Goal: Task Accomplishment & Management: Use online tool/utility

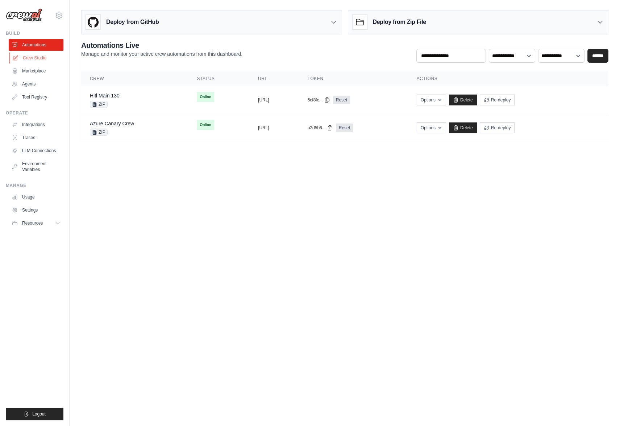
click at [34, 54] on link "Crew Studio" at bounding box center [36, 58] width 55 height 12
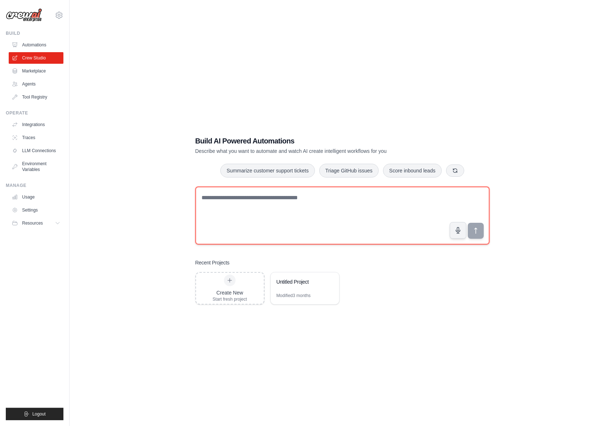
click at [287, 204] on textarea at bounding box center [342, 216] width 294 height 58
paste textarea "**********"
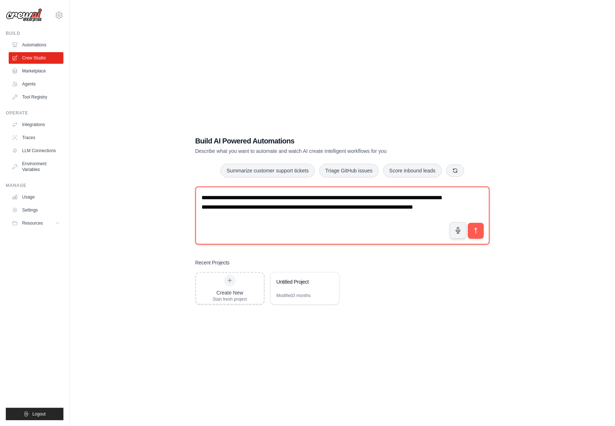
click at [313, 218] on textarea "**********" at bounding box center [342, 216] width 294 height 58
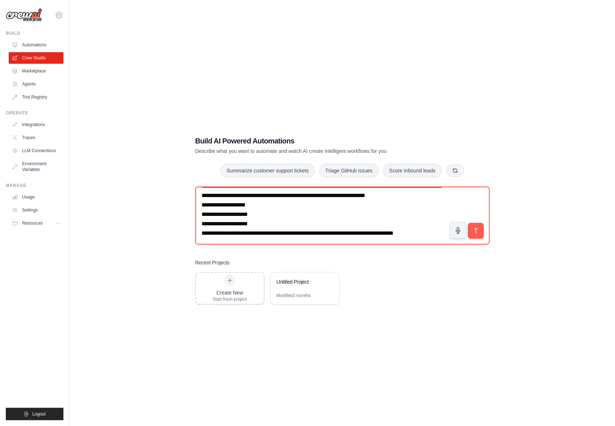
scroll to position [23, 0]
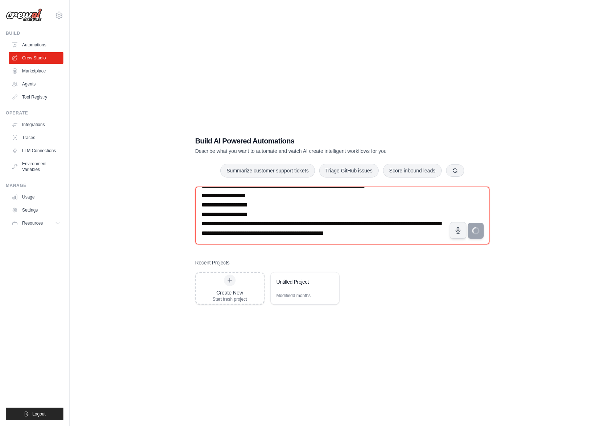
type textarea "**********"
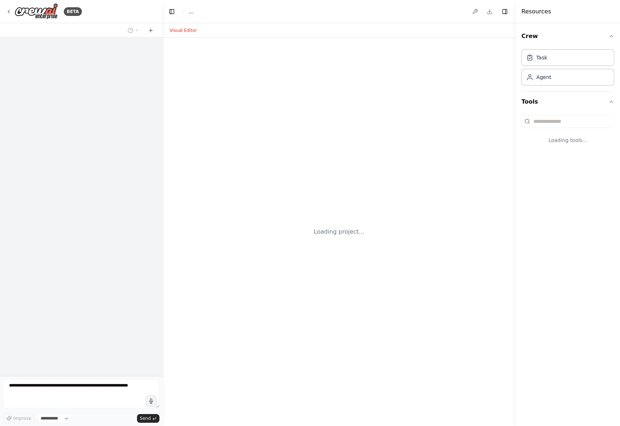
select select "****"
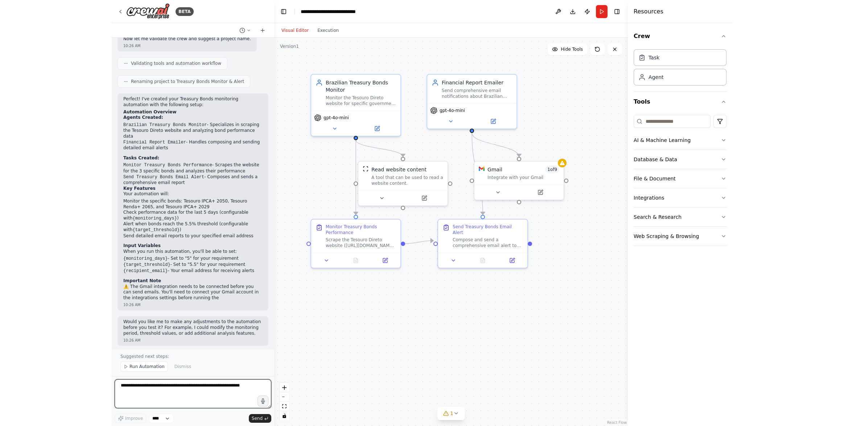
scroll to position [396, 0]
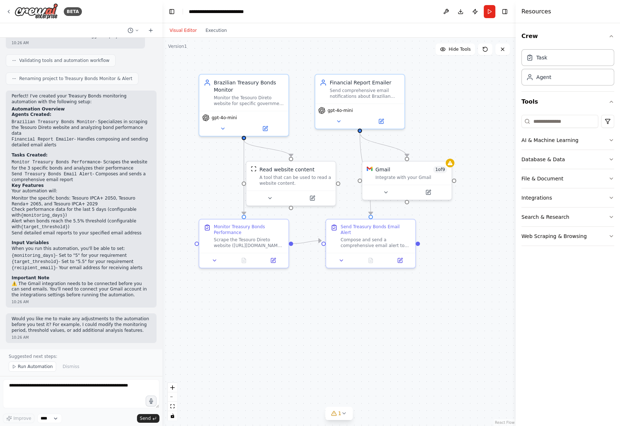
click at [86, 229] on li "Alert when bonds reach the 5.5% threshold (configurable with {target_threshold}…" at bounding box center [81, 225] width 139 height 12
drag, startPoint x: 417, startPoint y: 177, endPoint x: 455, endPoint y: 161, distance: 41.5
click at [455, 161] on div "Gmail 1 of 9" at bounding box center [459, 160] width 72 height 7
click at [441, 184] on button at bounding box center [433, 183] width 41 height 9
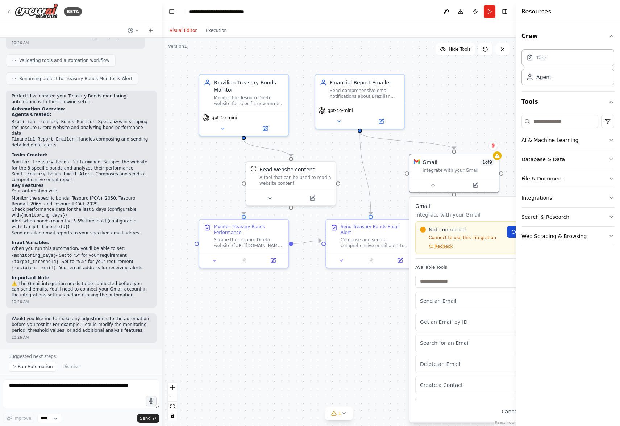
click at [512, 235] on link "Connect" at bounding box center [525, 232] width 36 height 12
click at [376, 323] on div ".deletable-edge-delete-btn { width: 20px; height: 20px; border: 0px solid #ffff…" at bounding box center [338, 232] width 353 height 389
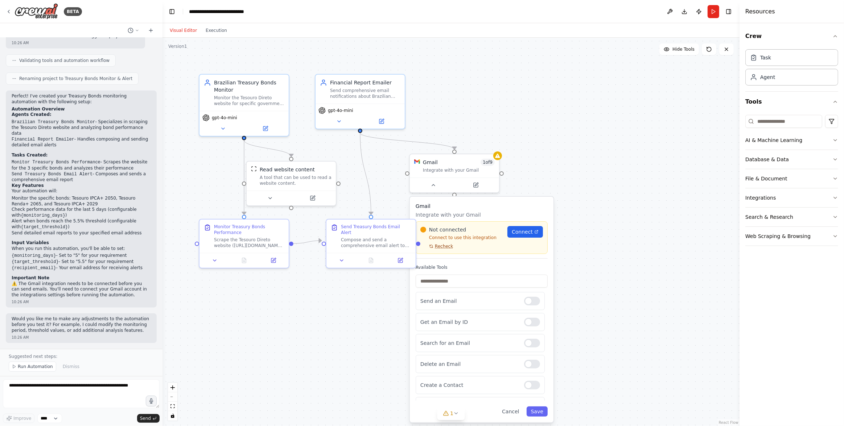
click at [444, 248] on span "Recheck" at bounding box center [444, 247] width 18 height 6
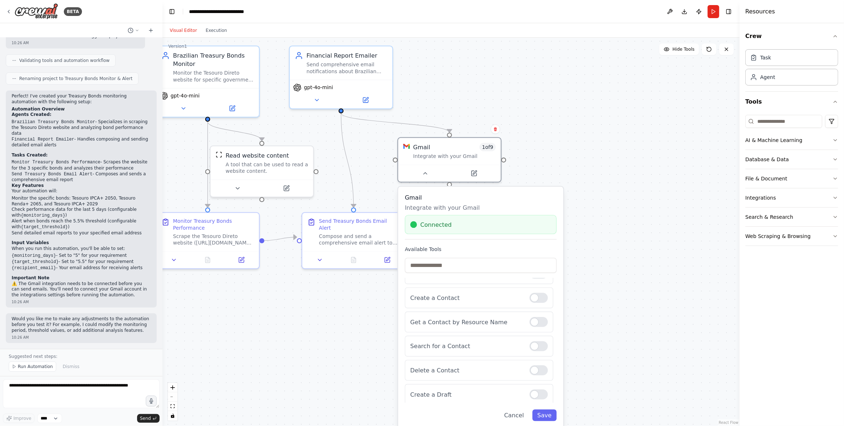
scroll to position [77, 0]
click at [549, 412] on button "Save" at bounding box center [544, 416] width 24 height 12
click at [576, 346] on div ".deletable-edge-delete-btn { width: 20px; height: 20px; border: 0px solid #ffff…" at bounding box center [450, 232] width 577 height 389
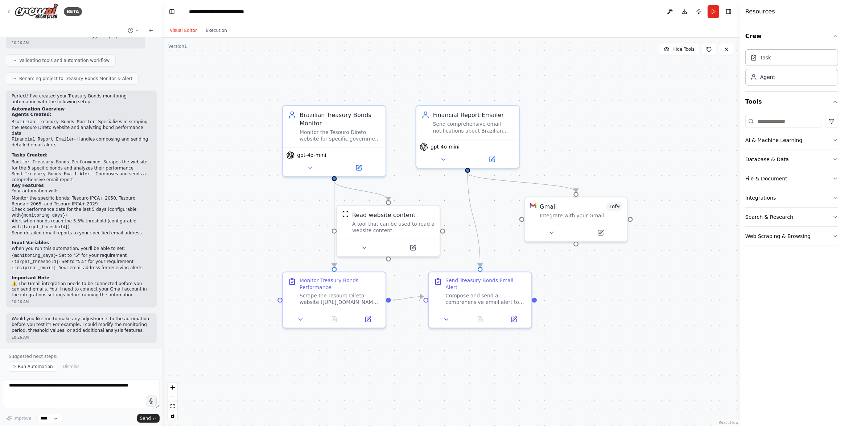
drag, startPoint x: 337, startPoint y: 286, endPoint x: 463, endPoint y: 345, distance: 139.8
click at [463, 345] on div ".deletable-edge-delete-btn { width: 20px; height: 20px; border: 0px solid #ffff…" at bounding box center [450, 232] width 577 height 389
click at [305, 318] on button at bounding box center [300, 318] width 29 height 10
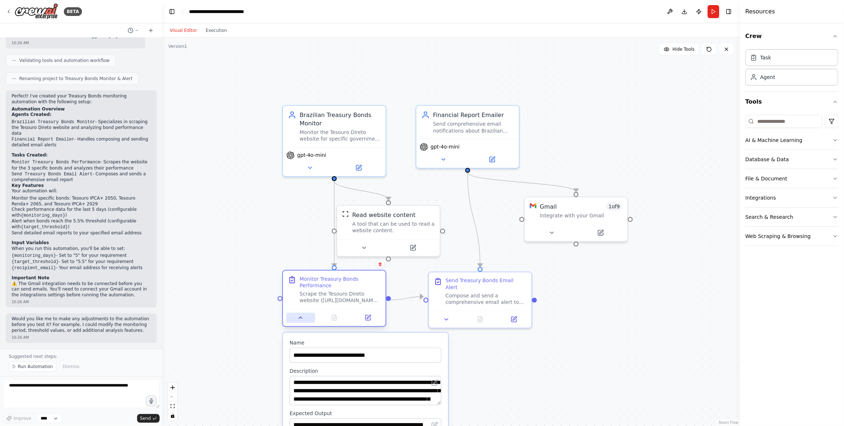
click at [305, 318] on button at bounding box center [300, 318] width 29 height 10
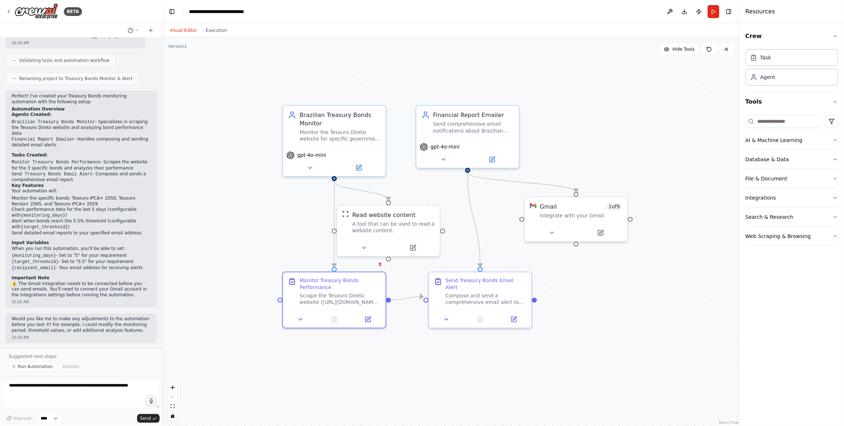
click at [257, 214] on div ".deletable-edge-delete-btn { width: 20px; height: 20px; border: 0px solid #ffff…" at bounding box center [450, 232] width 577 height 389
click at [620, 10] on button "Run" at bounding box center [713, 11] width 12 height 13
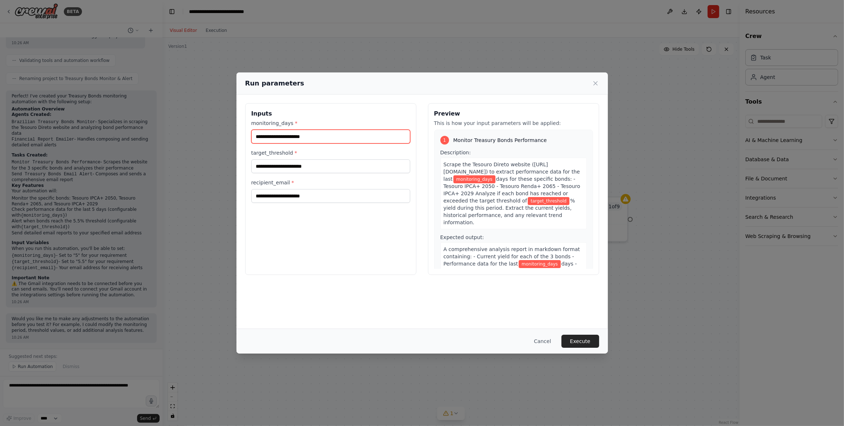
click at [313, 137] on input "monitoring_days *" at bounding box center [330, 137] width 159 height 14
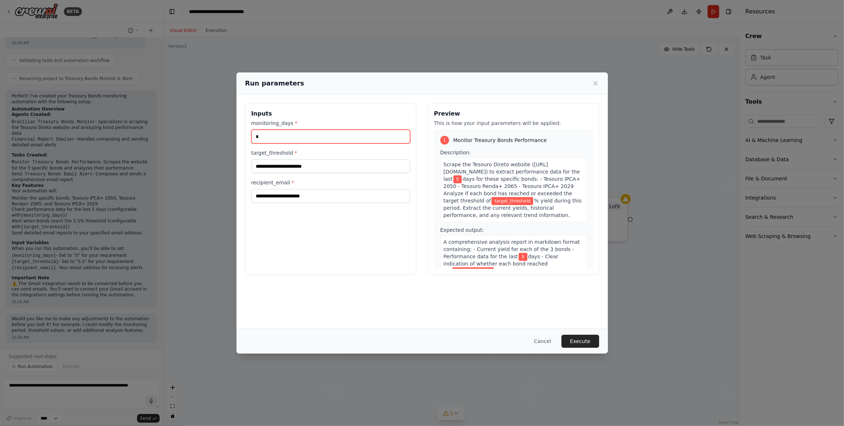
type input "*"
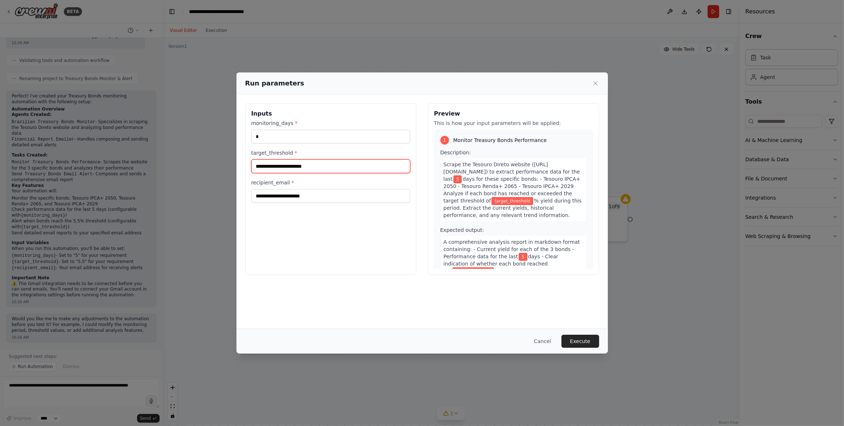
click at [285, 167] on input "target_threshold *" at bounding box center [330, 167] width 159 height 14
click at [285, 167] on input "***" at bounding box center [330, 167] width 159 height 14
type input "***"
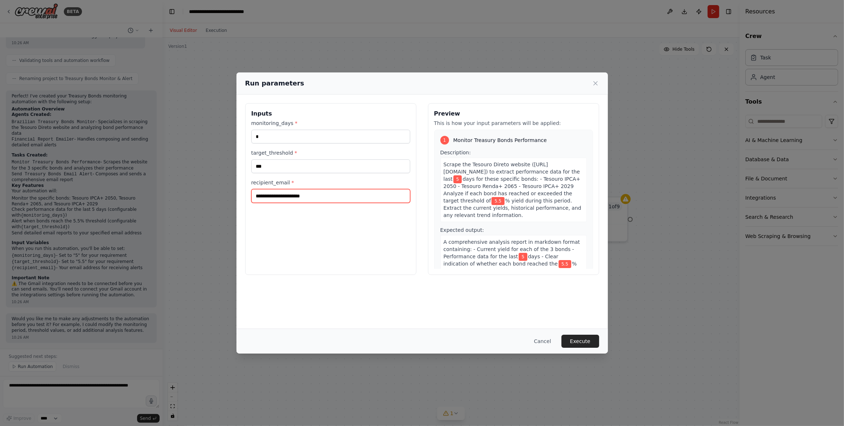
click at [298, 192] on input "recipient_email *" at bounding box center [330, 196] width 159 height 14
type input "**********"
click at [585, 337] on button "Execute" at bounding box center [580, 341] width 38 height 13
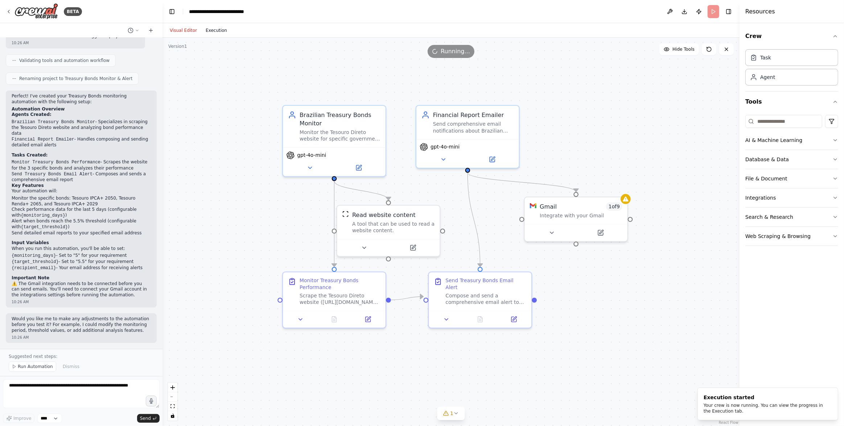
click at [217, 33] on button "Execution" at bounding box center [216, 30] width 30 height 9
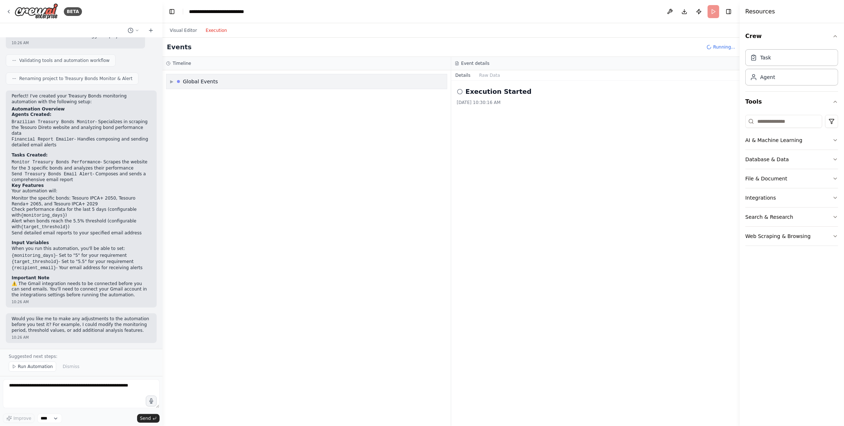
click at [171, 80] on span "▶" at bounding box center [171, 82] width 3 height 6
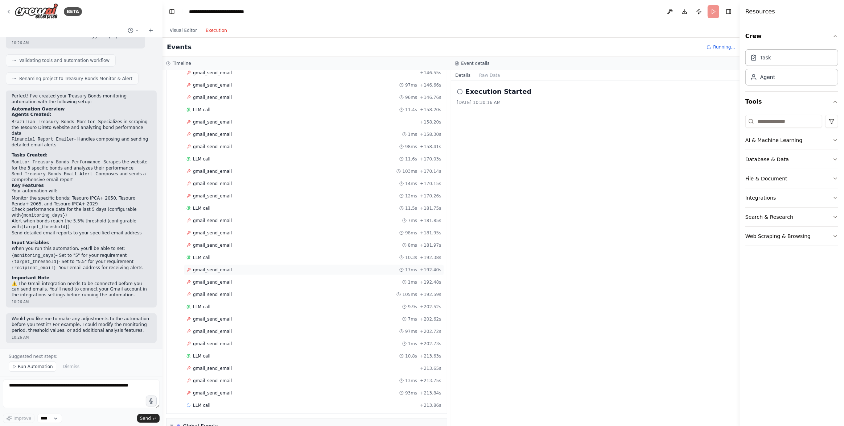
scroll to position [1007, 0]
click at [212, 329] on span "gmail_send_email" at bounding box center [212, 332] width 39 height 6
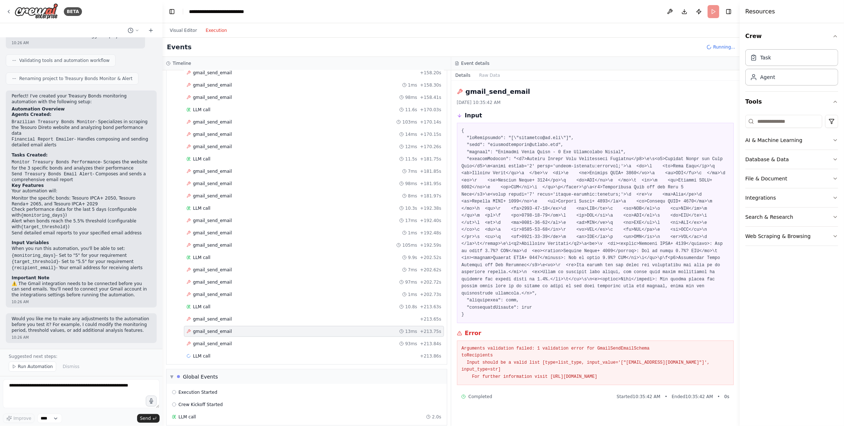
click at [617, 292] on pre at bounding box center [596, 223] width 268 height 191
click at [599, 348] on pre "Arguments validation failed: 1 validation error for GmailSendEmailSchema toReci…" at bounding box center [596, 363] width 268 height 36
click at [620, 373] on pre "Arguments validation failed: 1 validation error for GmailSendEmailSchema toReci…" at bounding box center [596, 363] width 268 height 36
drag, startPoint x: 695, startPoint y: 373, endPoint x: 688, endPoint y: 343, distance: 31.0
click at [620, 343] on div "Arguments validation failed: 1 validation error for GmailSendEmailSchema toReci…" at bounding box center [595, 363] width 277 height 45
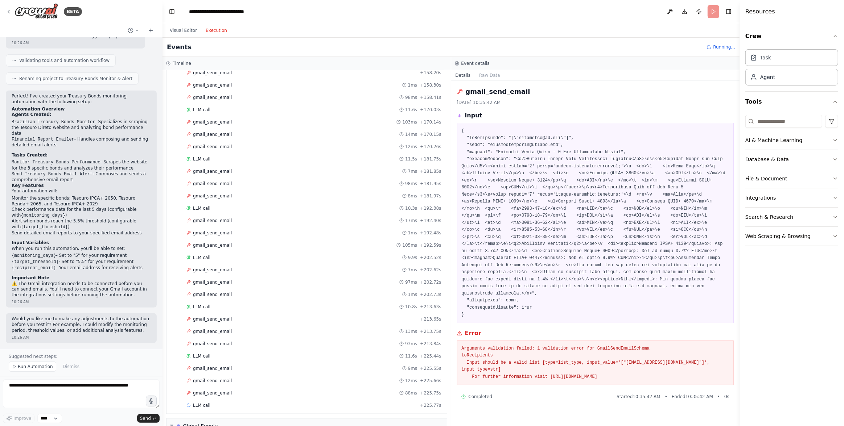
click at [620, 343] on div "Arguments validation failed: 1 validation error for GmailSendEmailSchema toReci…" at bounding box center [595, 363] width 277 height 45
drag, startPoint x: 688, startPoint y: 343, endPoint x: 694, endPoint y: 371, distance: 28.2
click at [620, 371] on div "Arguments validation failed: 1 validation error for GmailSendEmailSchema toReci…" at bounding box center [595, 363] width 277 height 45
click at [620, 371] on pre "Arguments validation failed: 1 validation error for GmailSendEmailSchema toReci…" at bounding box center [596, 363] width 268 height 36
drag, startPoint x: 678, startPoint y: 370, endPoint x: 679, endPoint y: 343, distance: 26.8
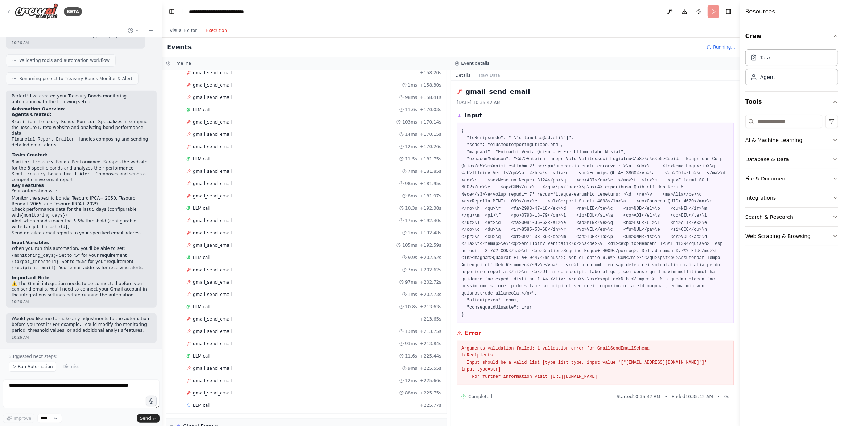
click at [620, 343] on div "Arguments validation failed: 1 validation error for GmailSendEmailSchema toReci…" at bounding box center [595, 363] width 277 height 45
click at [536, 145] on pre at bounding box center [596, 223] width 268 height 191
click at [585, 145] on pre at bounding box center [596, 223] width 268 height 191
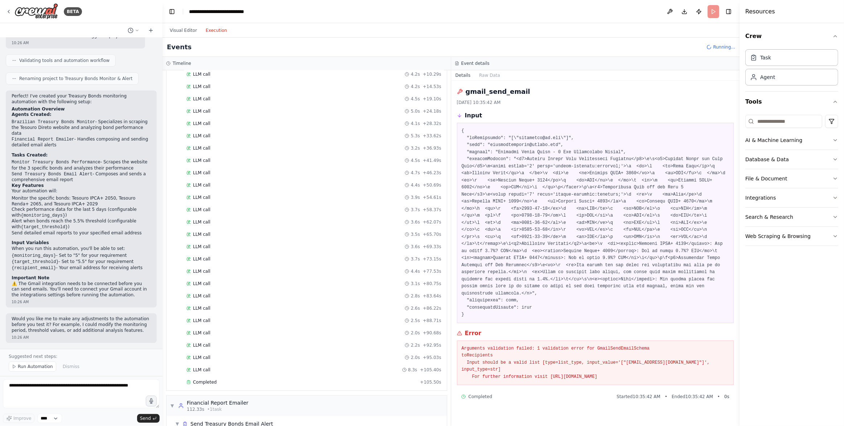
scroll to position [1105, 0]
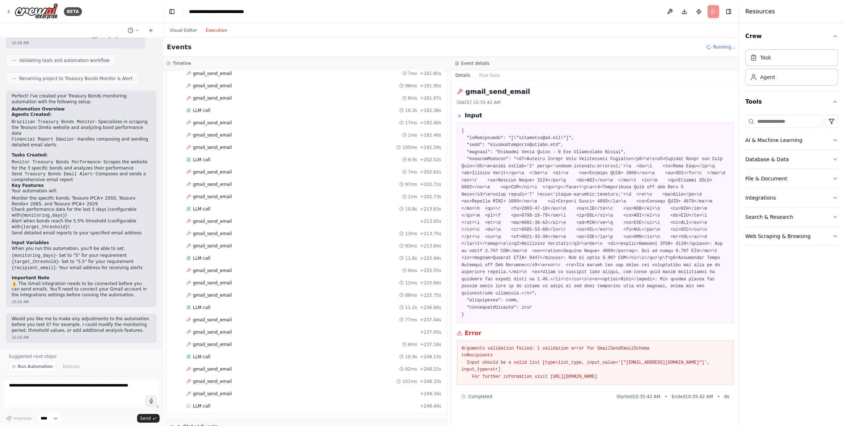
click at [220, 31] on button "Execution" at bounding box center [216, 30] width 30 height 9
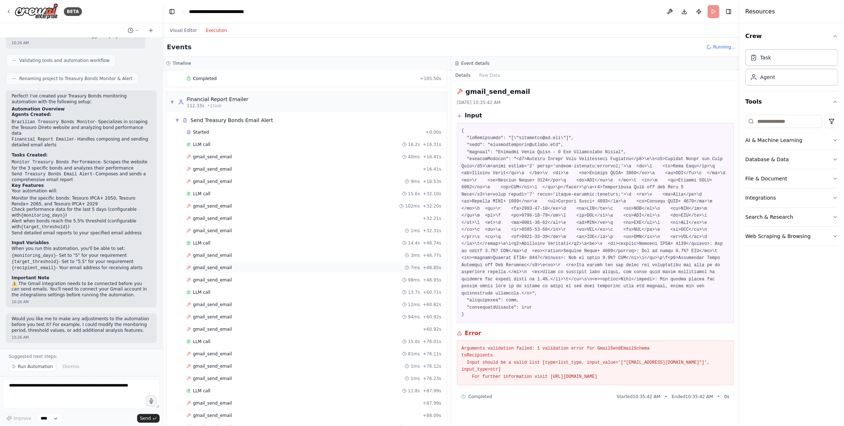
scroll to position [0, 0]
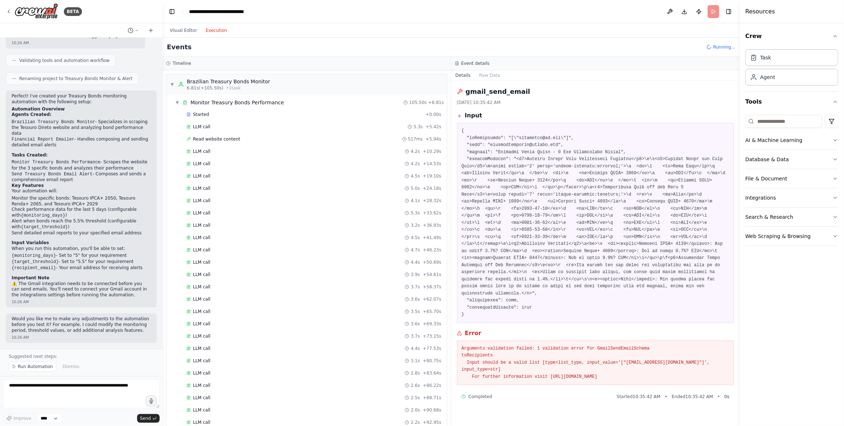
click at [620, 49] on span "Running..." at bounding box center [724, 47] width 22 height 6
click at [595, 394] on div "Completed Started 10:35:42 AM • Ended 10:35:42 AM • 0 s" at bounding box center [595, 397] width 277 height 12
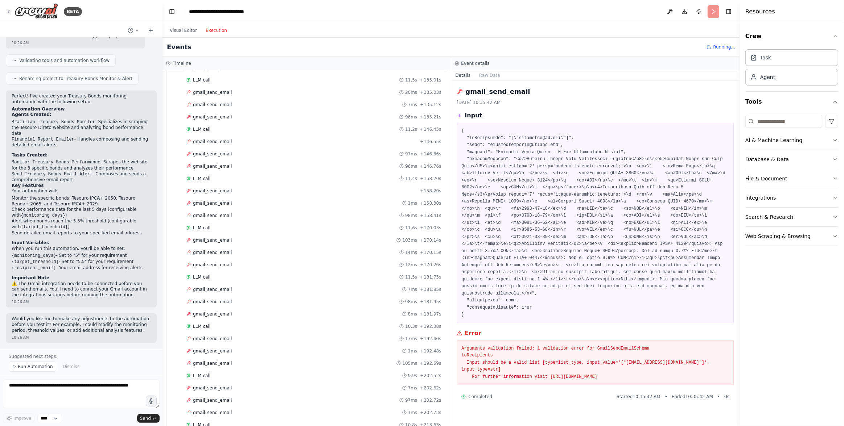
scroll to position [1154, 0]
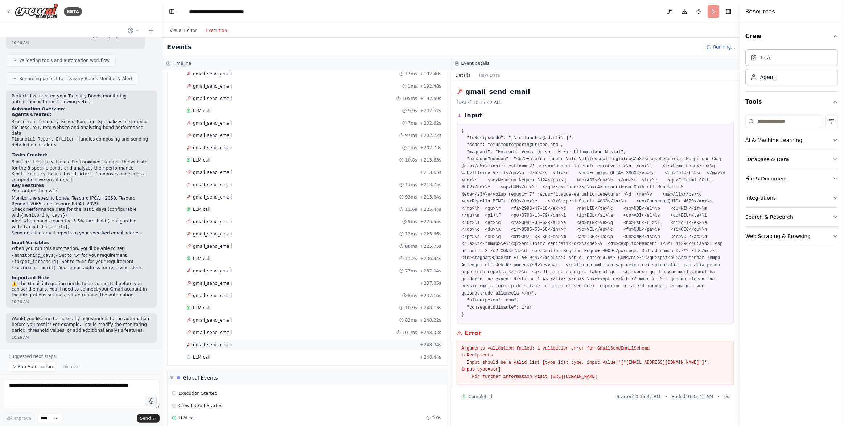
click at [359, 342] on div "gmail_send_email + 248.34s" at bounding box center [313, 345] width 255 height 6
click at [361, 330] on div "gmail_send_email 101ms + 248.33s" at bounding box center [313, 333] width 255 height 6
click at [361, 327] on div "gmail_send_email 101ms + 248.33s" at bounding box center [314, 332] width 260 height 11
click at [360, 315] on div "gmail_send_email 82ms + 248.22s" at bounding box center [314, 320] width 260 height 11
click at [342, 352] on div "LLM call 11.8s + 260.27s" at bounding box center [314, 357] width 260 height 11
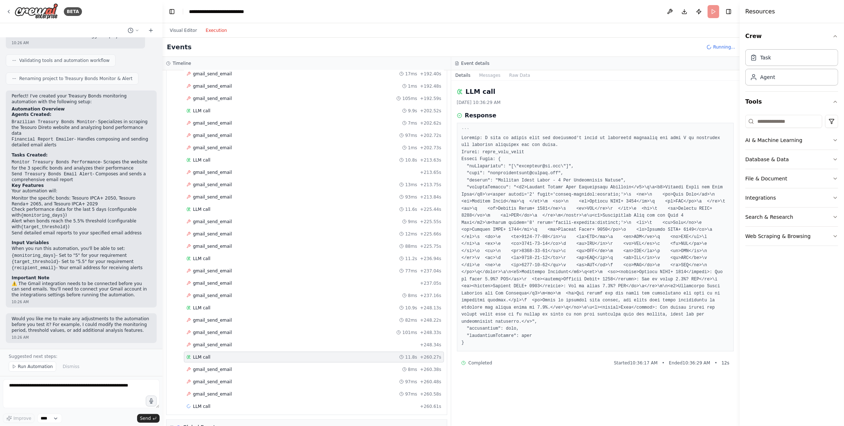
click at [569, 171] on pre at bounding box center [596, 237] width 268 height 219
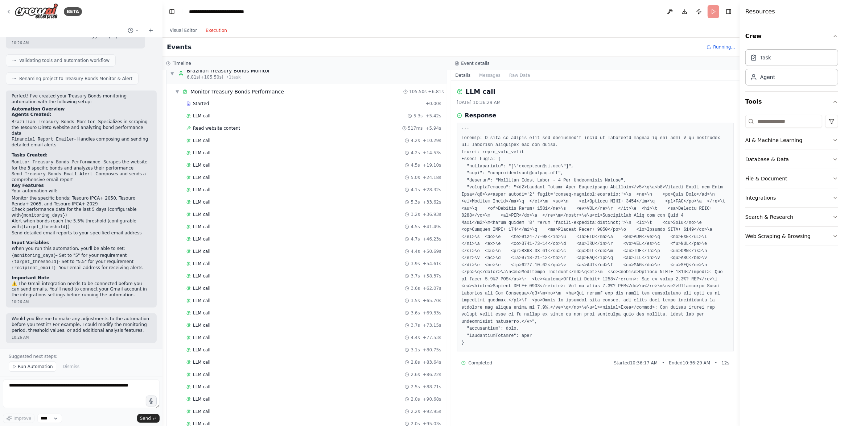
scroll to position [0, 0]
click at [362, 111] on div "Started + 0.00s" at bounding box center [314, 114] width 260 height 11
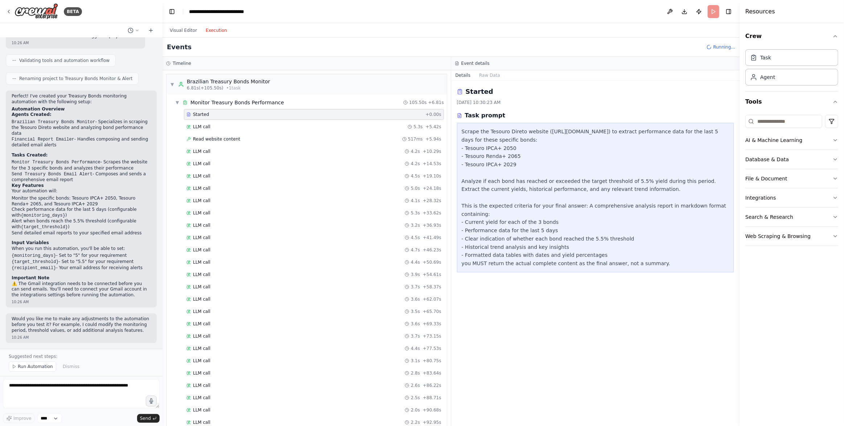
click at [568, 189] on div "Scrape the Tesouro Direto website (https://www.tesourodireto.com.br/produtos/da…" at bounding box center [596, 198] width 268 height 140
click at [306, 127] on div "LLM call 5.3s + 5.42s" at bounding box center [313, 127] width 255 height 6
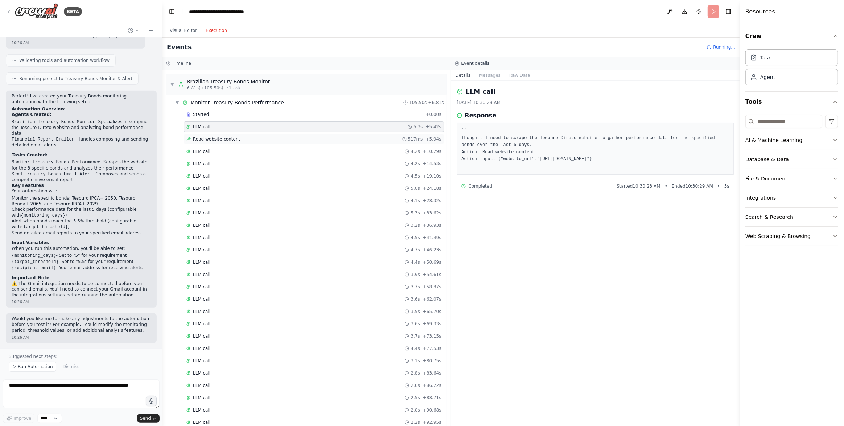
click at [313, 134] on div "Read website content 517ms + 5.94s" at bounding box center [314, 139] width 260 height 11
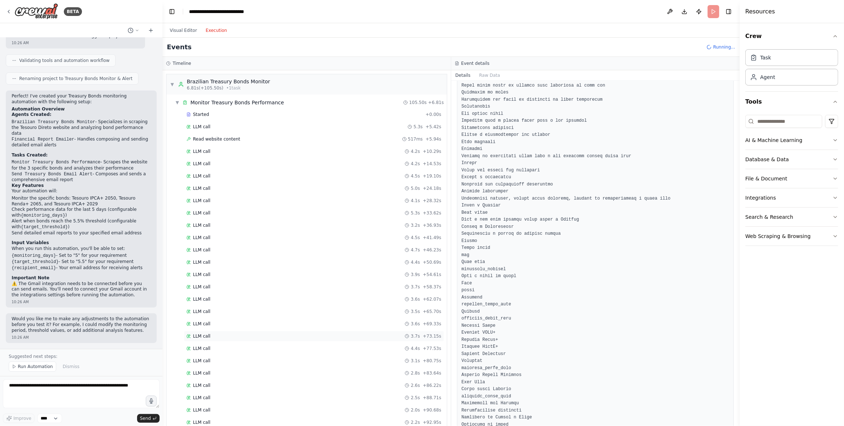
scroll to position [212, 0]
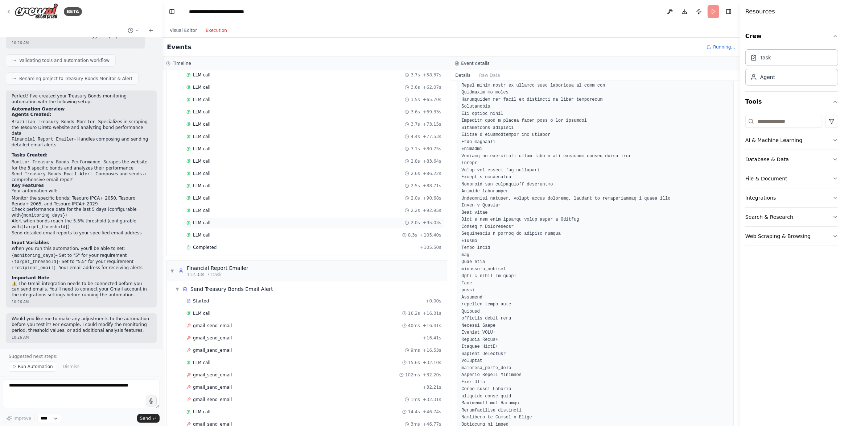
click at [313, 222] on div "LLM call 2.0s + 95.03s" at bounding box center [313, 223] width 255 height 6
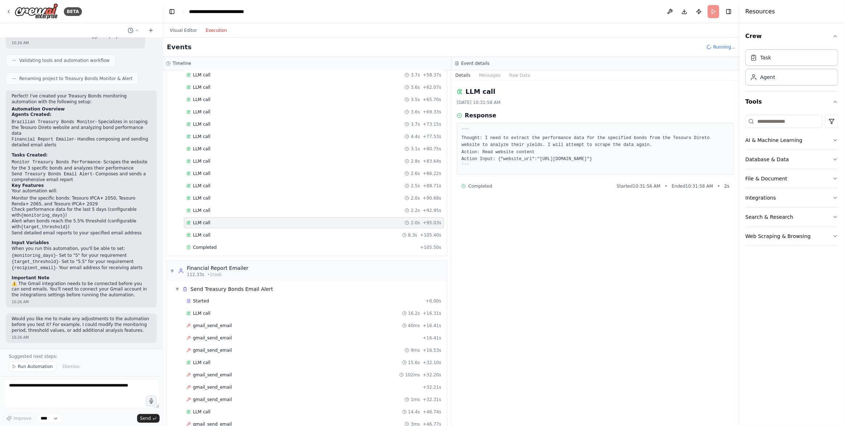
click at [313, 240] on div "Started + 0.00s LLM call 5.3s + 5.42s Read website content 517ms + 5.94s LLM ca…" at bounding box center [309, 75] width 274 height 357
click at [313, 245] on div "Completed" at bounding box center [301, 248] width 231 height 6
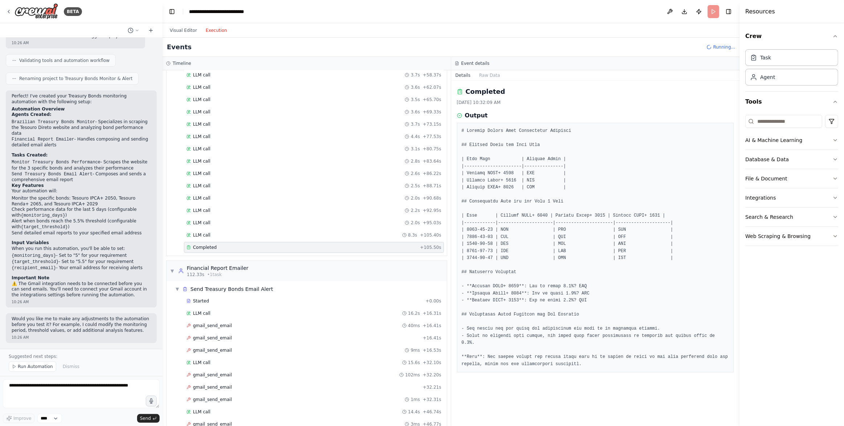
click at [599, 195] on pre at bounding box center [596, 248] width 268 height 240
click at [333, 289] on div "▼ Send Treasury Bonds Email Alert" at bounding box center [309, 289] width 274 height 13
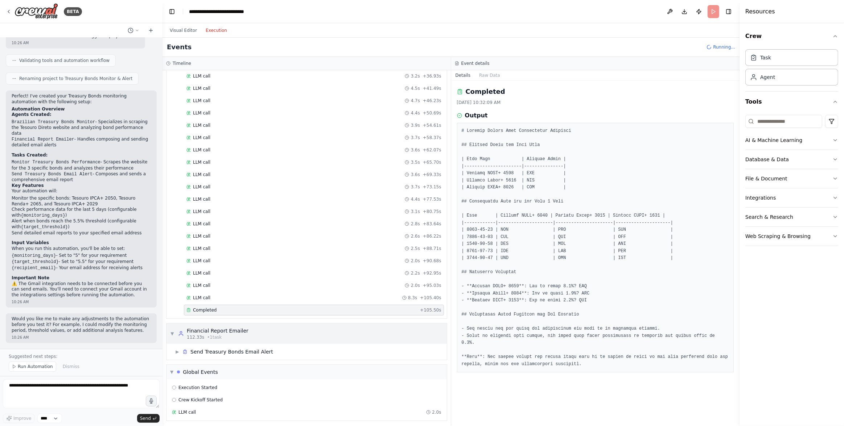
click at [317, 334] on div "▼ Financial Report Emailer 112.33s • 1 task" at bounding box center [306, 334] width 280 height 20
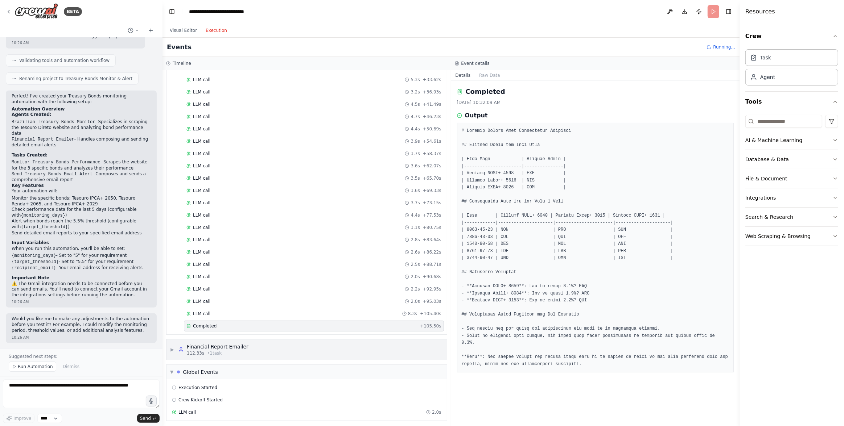
click at [318, 353] on div "▶ Financial Report Emailer 112.33s • 1 task" at bounding box center [306, 350] width 280 height 20
click at [320, 352] on div "▶ Send Treasury Bonds Email Alert" at bounding box center [309, 351] width 274 height 13
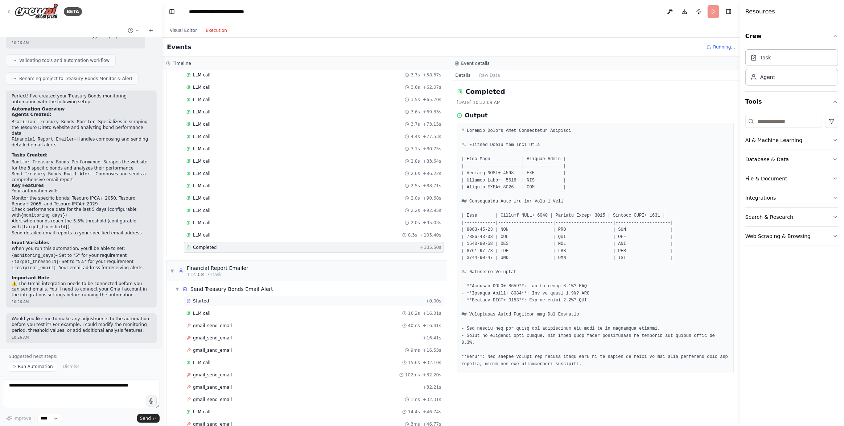
click at [325, 298] on div "Started" at bounding box center [304, 301] width 236 height 6
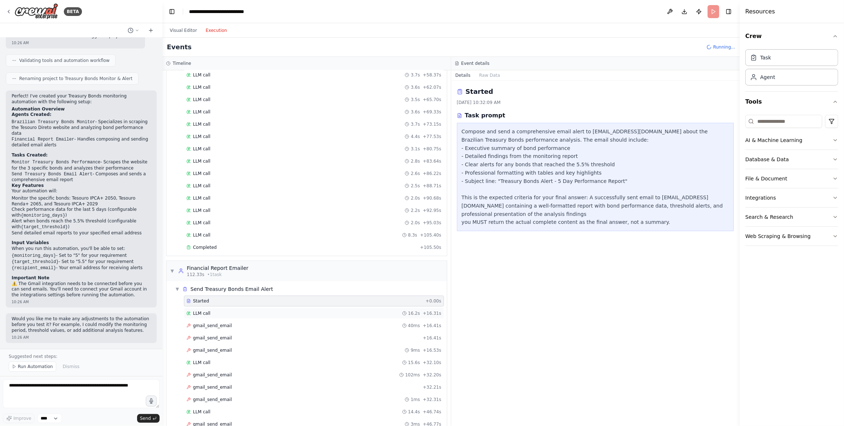
click at [327, 308] on div "LLM call 16.2s + 16.31s" at bounding box center [314, 313] width 260 height 11
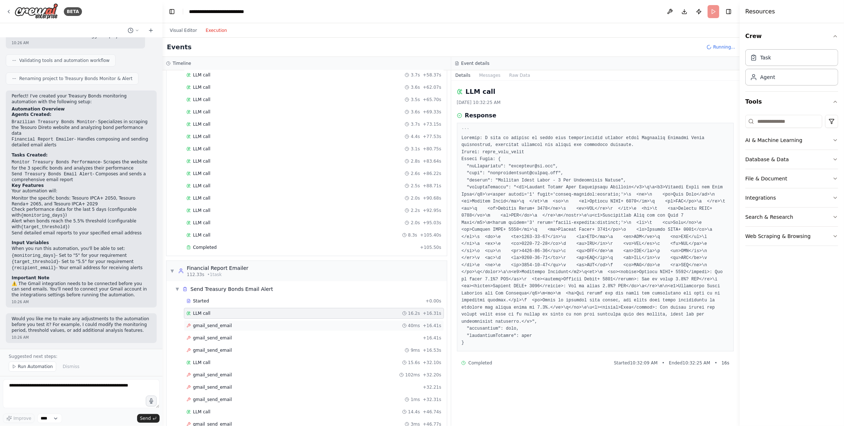
click at [330, 325] on div "gmail_send_email 40ms + 16.41s" at bounding box center [313, 326] width 255 height 6
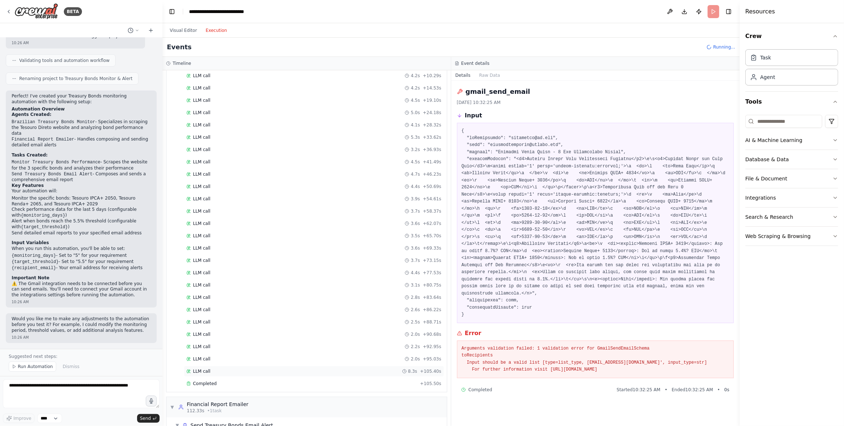
scroll to position [0, 0]
click at [66, 264] on li "{target_threshold} - Set to "5.5" for your requirement" at bounding box center [81, 262] width 139 height 6
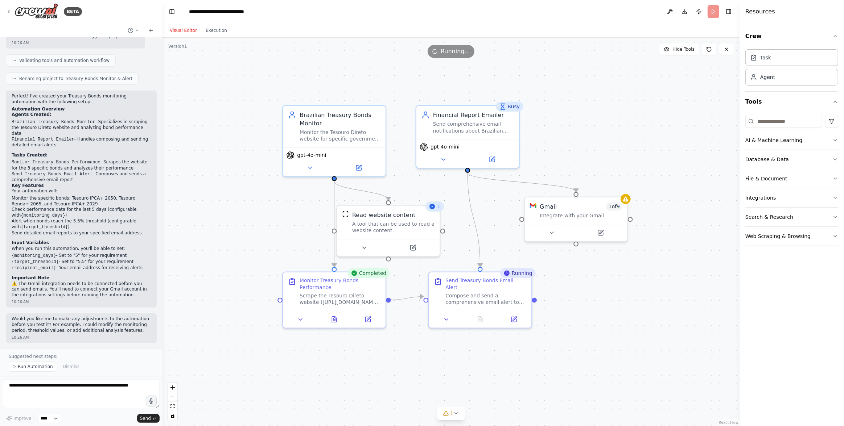
click at [188, 30] on button "Visual Editor" at bounding box center [183, 30] width 36 height 9
click at [306, 322] on button at bounding box center [300, 318] width 29 height 10
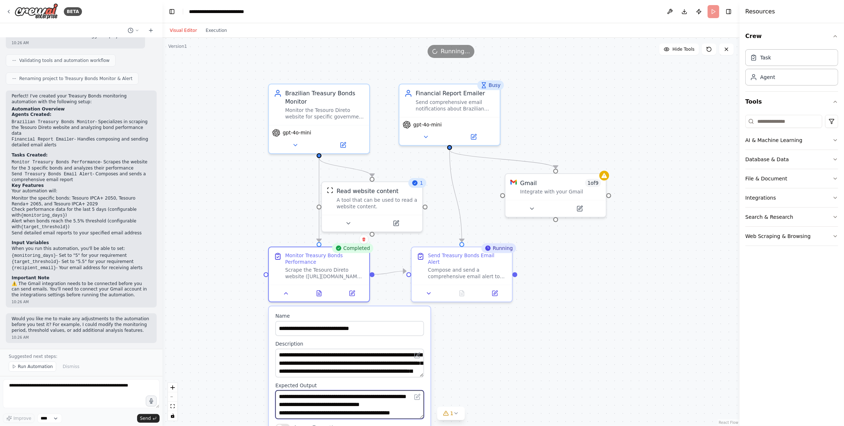
click at [380, 404] on textarea "**********" at bounding box center [349, 404] width 149 height 29
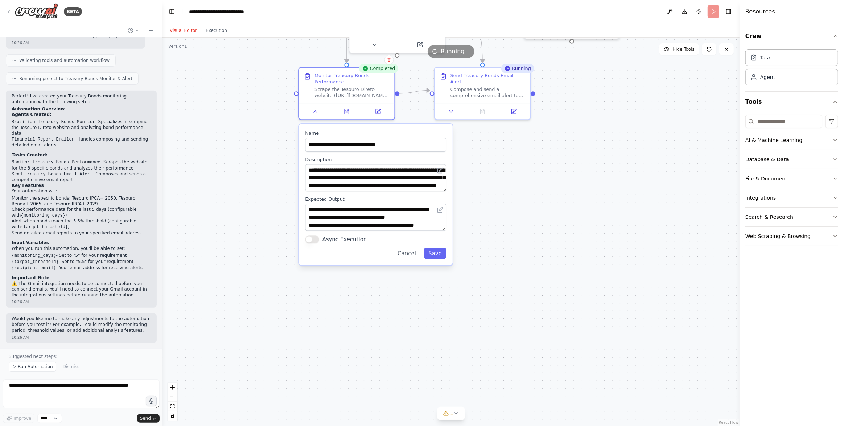
drag, startPoint x: 501, startPoint y: 388, endPoint x: 525, endPoint y: 200, distance: 189.7
click at [525, 200] on div ".deletable-edge-delete-btn { width: 20px; height: 20px; border: 0px solid #ffff…" at bounding box center [450, 232] width 577 height 389
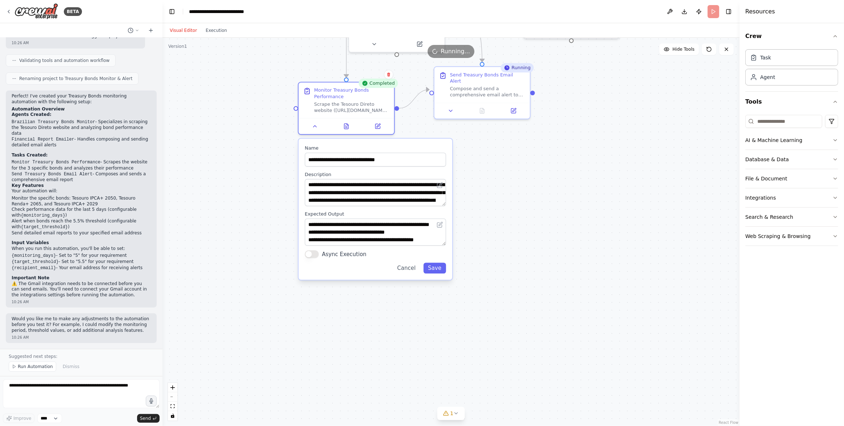
drag, startPoint x: 444, startPoint y: 208, endPoint x: 444, endPoint y: 220, distance: 12.3
click at [444, 220] on div "**********" at bounding box center [375, 232] width 141 height 27
click at [392, 237] on textarea "**********" at bounding box center [375, 232] width 141 height 27
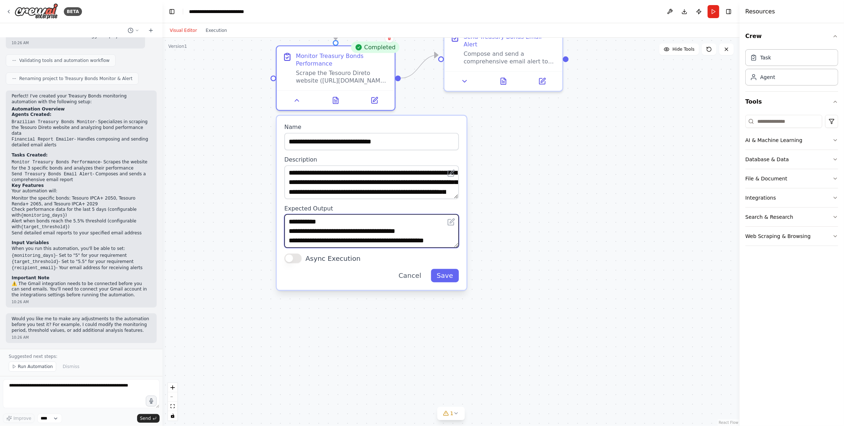
scroll to position [51, 0]
drag, startPoint x: 414, startPoint y: 233, endPoint x: 423, endPoint y: 243, distance: 13.8
click at [423, 243] on textarea "**********" at bounding box center [371, 230] width 174 height 33
click at [424, 241] on textarea "**********" at bounding box center [371, 230] width 174 height 33
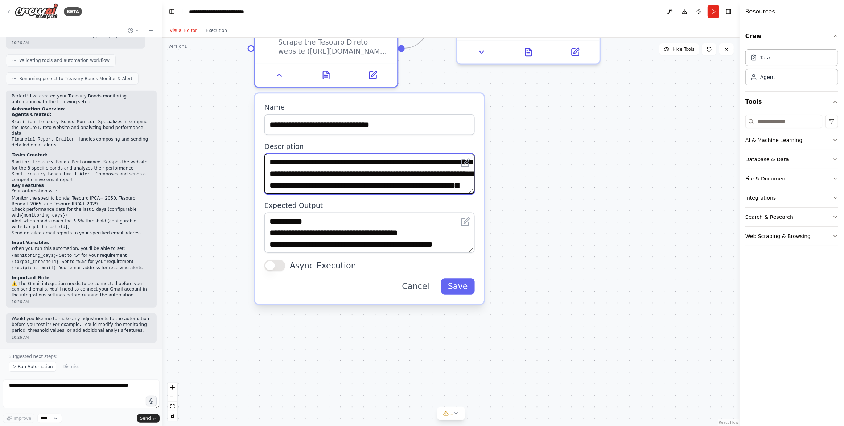
click at [376, 177] on textarea "**********" at bounding box center [369, 174] width 211 height 40
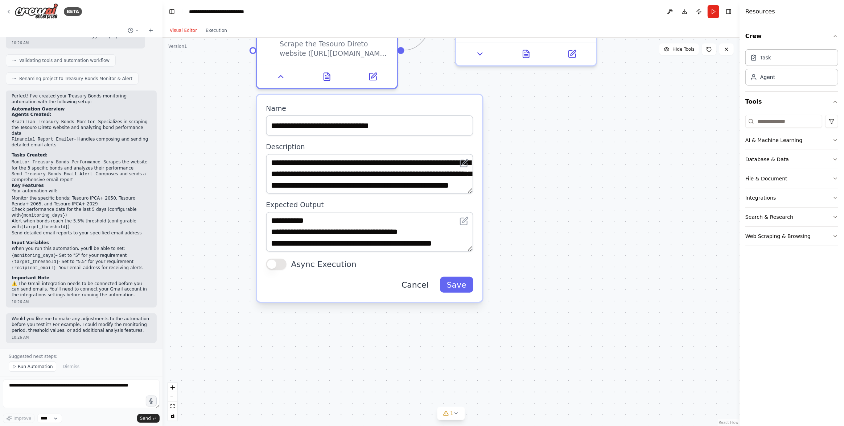
click at [417, 282] on button "Cancel" at bounding box center [414, 285] width 41 height 16
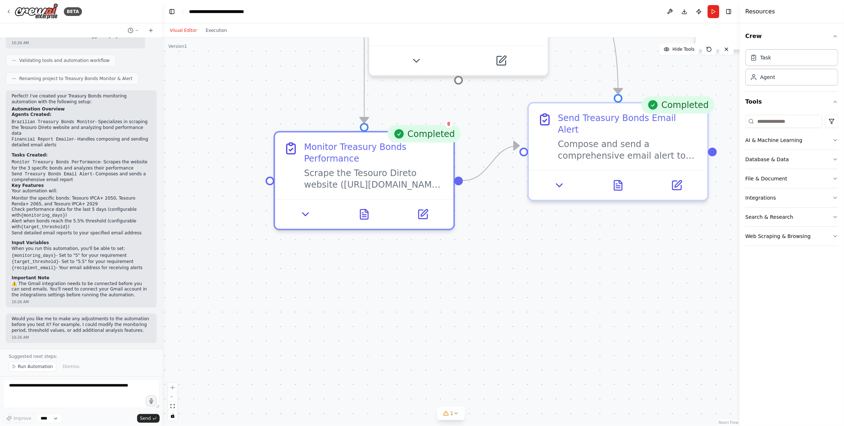
drag, startPoint x: 487, startPoint y: 151, endPoint x: 527, endPoint y: 286, distance: 141.1
click at [534, 306] on div ".deletable-edge-delete-btn { width: 20px; height: 20px; border: 0px solid #ffff…" at bounding box center [450, 232] width 577 height 389
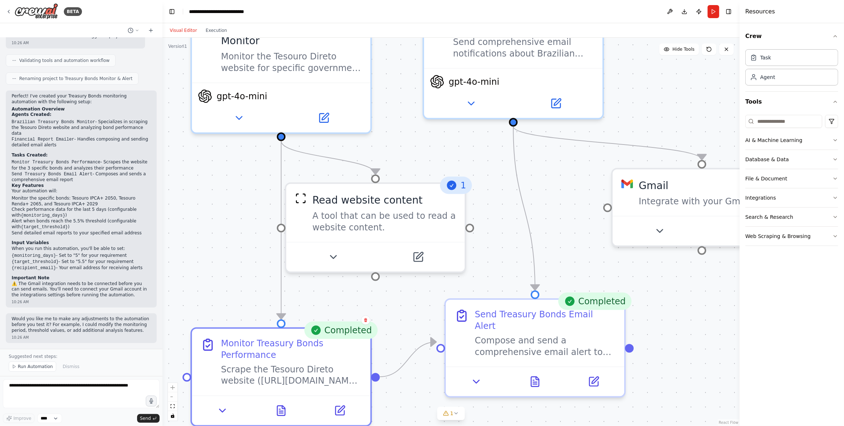
click at [482, 280] on div ".deletable-edge-delete-btn { width: 20px; height: 20px; border: 0px solid #ffff…" at bounding box center [450, 232] width 577 height 389
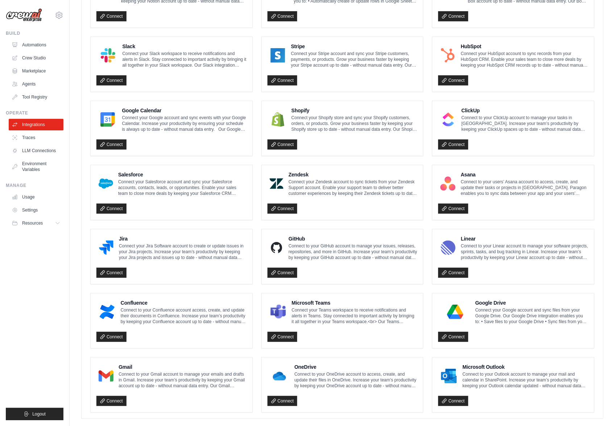
scroll to position [253, 0]
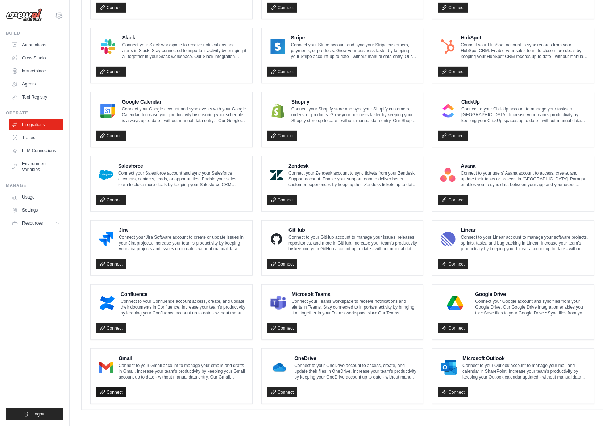
click at [116, 389] on link "Connect" at bounding box center [111, 393] width 30 height 10
